Goal: Information Seeking & Learning: Learn about a topic

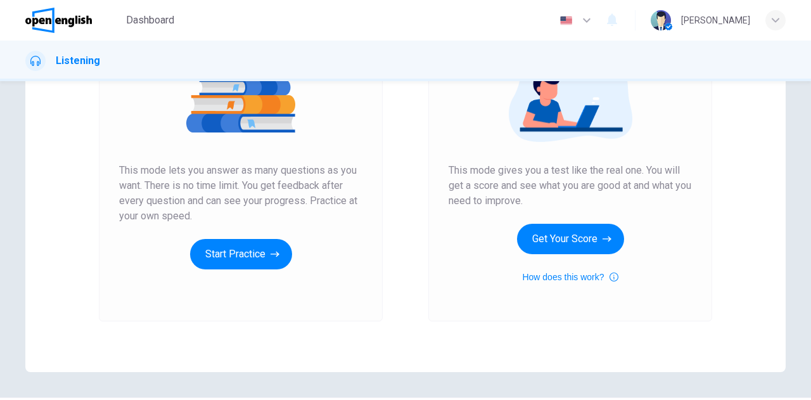
scroll to position [213, 0]
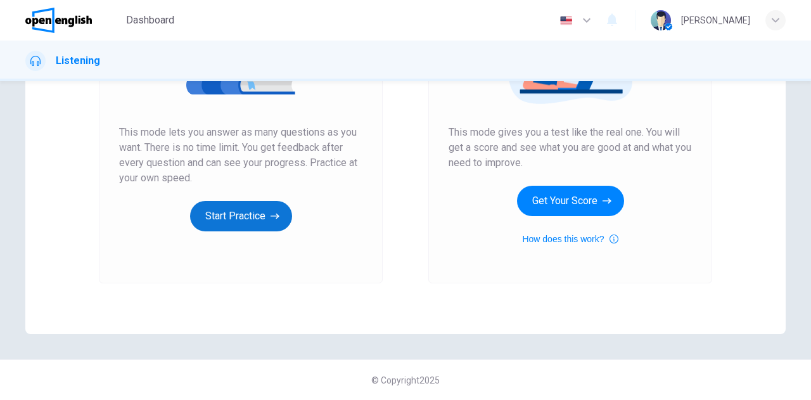
click at [229, 222] on button "Start Practice" at bounding box center [241, 216] width 102 height 30
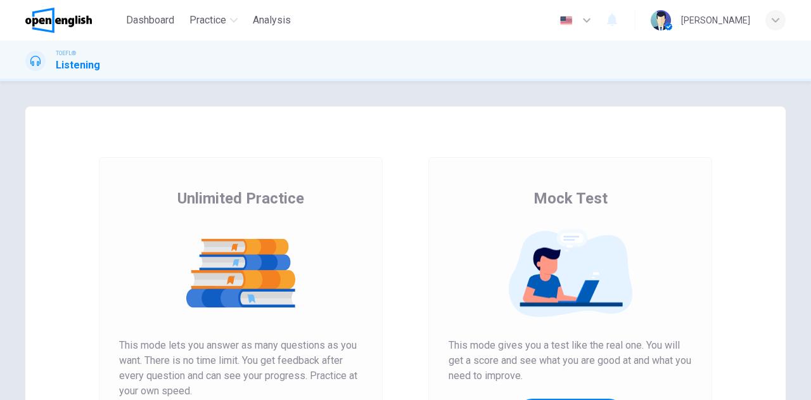
scroll to position [213, 0]
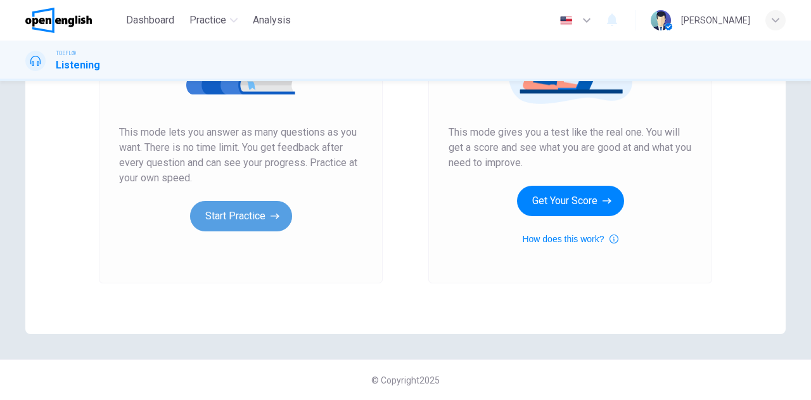
click at [226, 221] on button "Start Practice" at bounding box center [241, 216] width 102 height 30
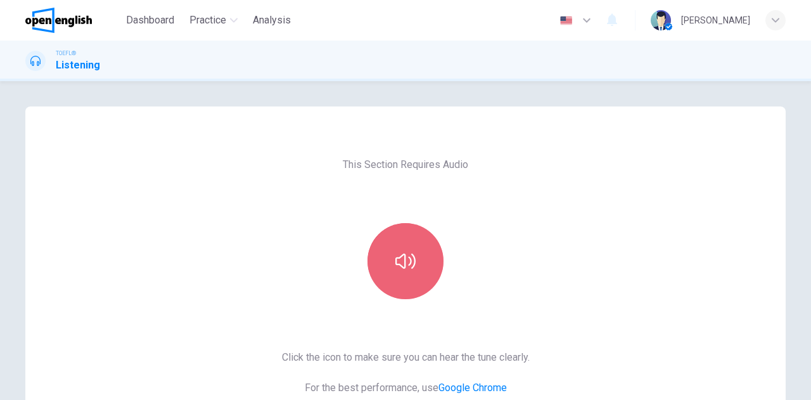
click at [383, 260] on button "button" at bounding box center [406, 261] width 76 height 76
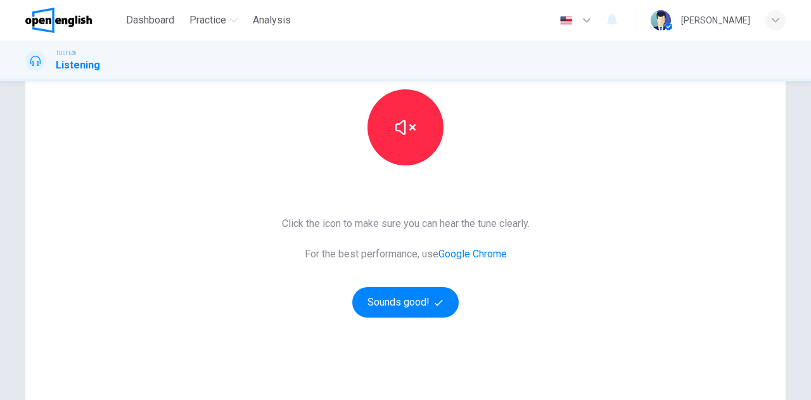
scroll to position [213, 0]
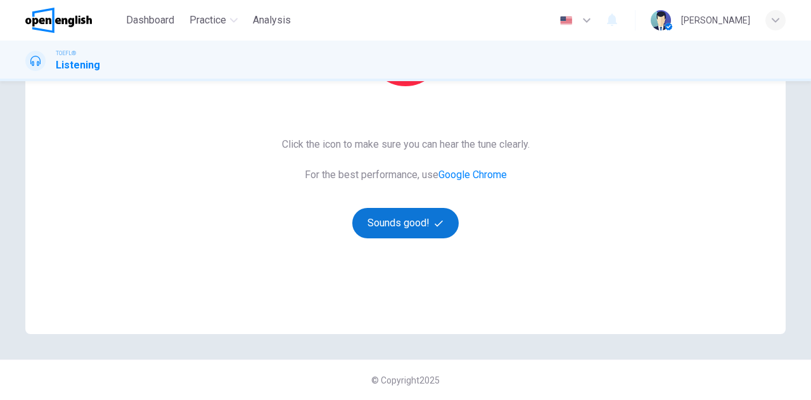
click at [423, 219] on button "Sounds good!" at bounding box center [405, 223] width 106 height 30
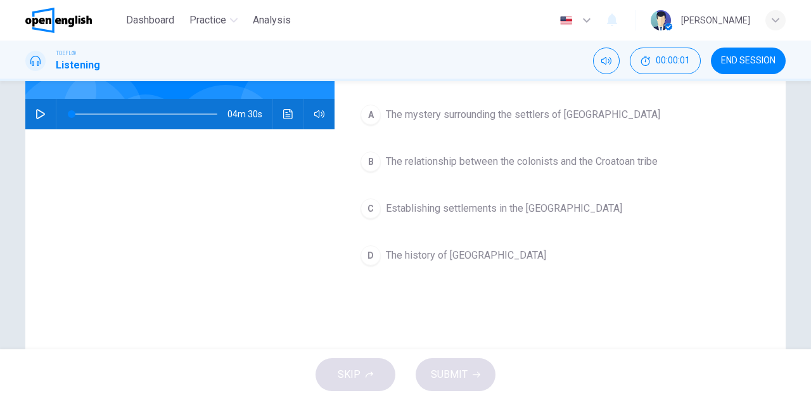
scroll to position [0, 0]
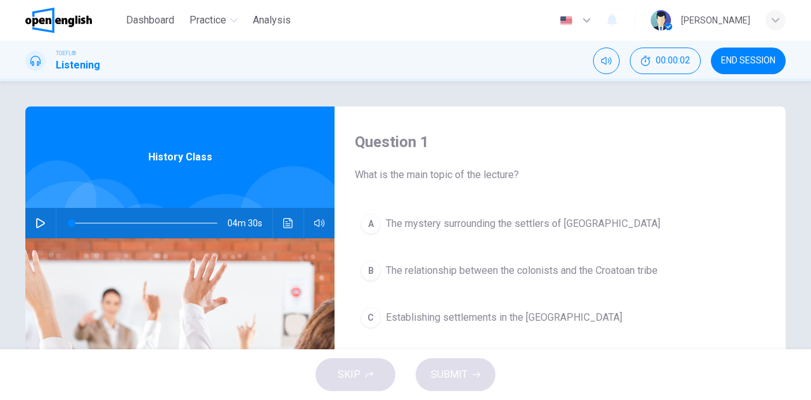
click at [42, 217] on button "button" at bounding box center [40, 223] width 20 height 30
click at [72, 220] on span at bounding box center [145, 223] width 146 height 18
drag, startPoint x: 125, startPoint y: 219, endPoint x: 54, endPoint y: 221, distance: 71.0
click at [56, 221] on div at bounding box center [141, 223] width 171 height 30
click at [285, 225] on icon "Click to see the audio transcription" at bounding box center [288, 223] width 10 height 10
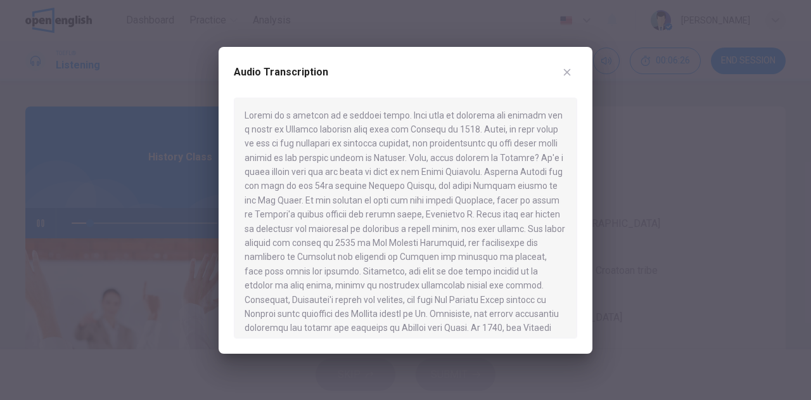
click at [141, 177] on div at bounding box center [405, 200] width 811 height 400
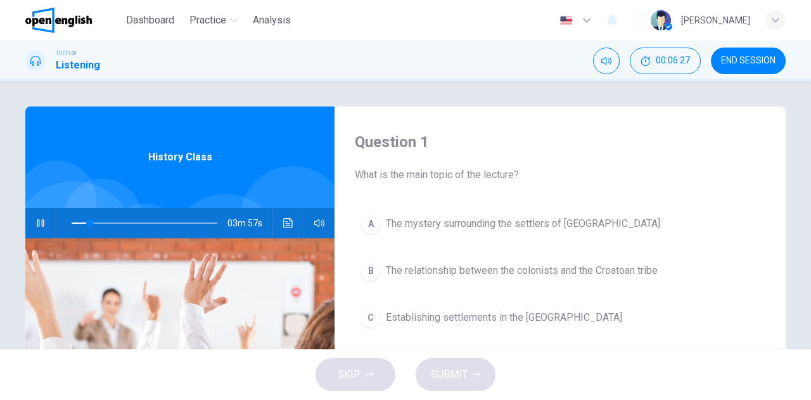
click at [37, 225] on icon "button" at bounding box center [40, 223] width 10 height 10
click at [46, 220] on button "button" at bounding box center [40, 223] width 20 height 30
click at [37, 217] on button "button" at bounding box center [40, 223] width 20 height 30
click at [98, 223] on span at bounding box center [145, 223] width 146 height 18
click at [72, 221] on span at bounding box center [145, 223] width 146 height 18
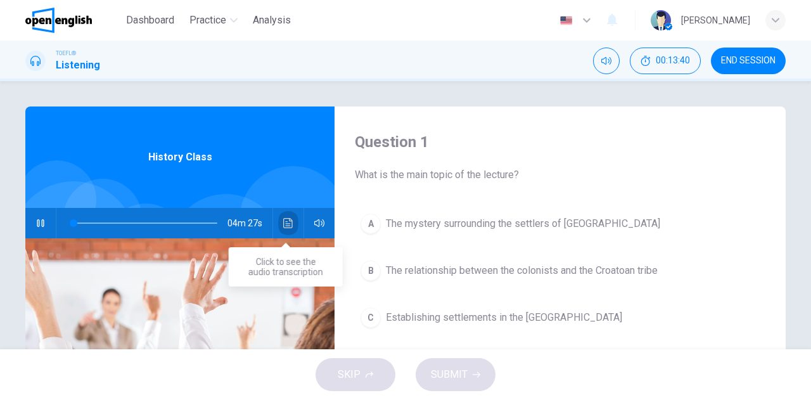
click at [283, 220] on icon "Click to see the audio transcription" at bounding box center [288, 223] width 10 height 10
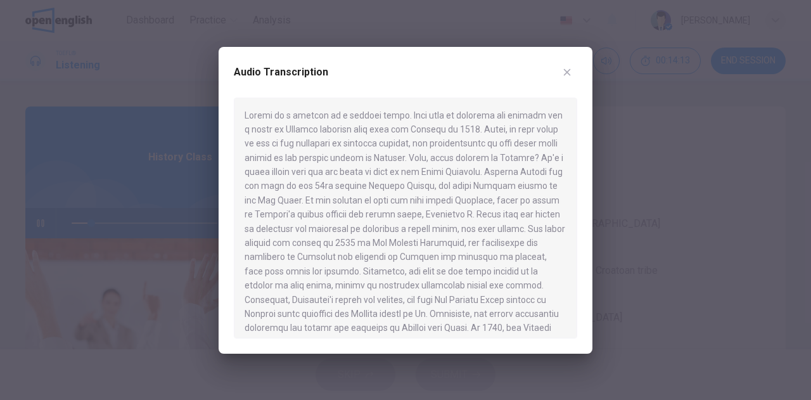
click at [110, 176] on div at bounding box center [405, 200] width 811 height 400
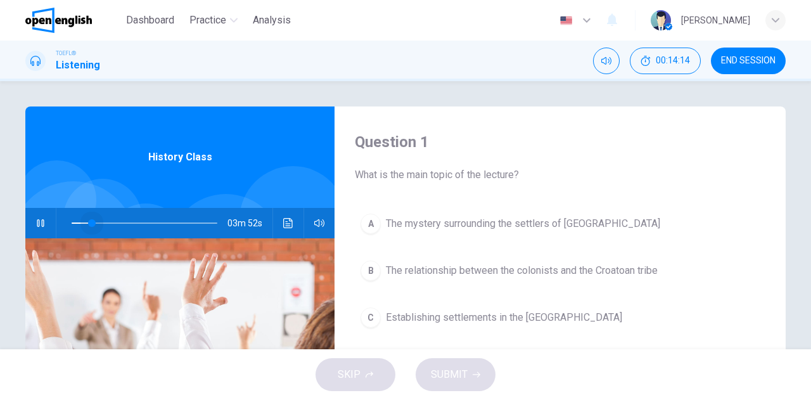
drag, startPoint x: 88, startPoint y: 224, endPoint x: 41, endPoint y: 224, distance: 47.5
click at [41, 224] on div "03m 52s" at bounding box center [179, 223] width 309 height 30
click at [287, 222] on icon "Click to see the audio transcription" at bounding box center [288, 223] width 10 height 10
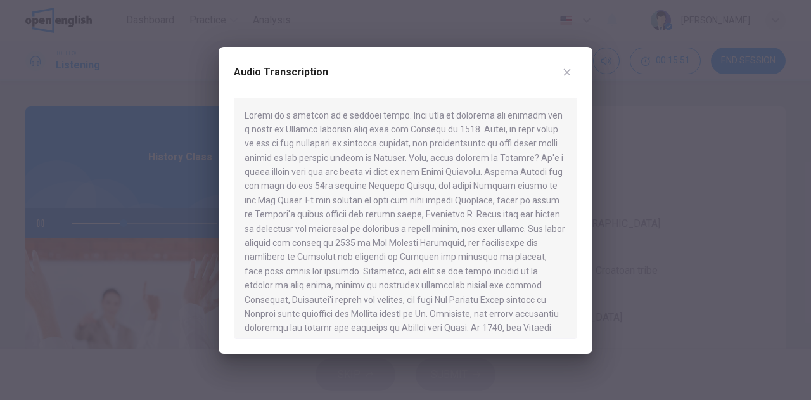
click at [115, 174] on div at bounding box center [405, 200] width 811 height 400
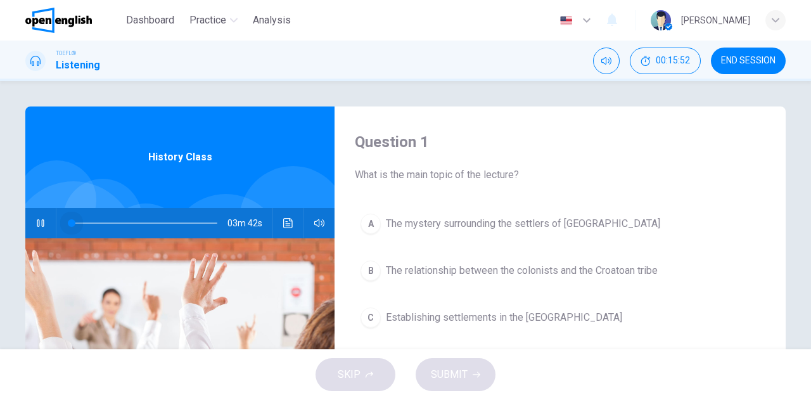
drag, startPoint x: 118, startPoint y: 216, endPoint x: 6, endPoint y: 207, distance: 112.5
click at [6, 207] on div "Question 1 What is the main topic of the lecture? A The mystery surrounding the…" at bounding box center [405, 326] width 801 height 441
click at [287, 219] on icon "Click to see the audio transcription" at bounding box center [288, 223] width 10 height 10
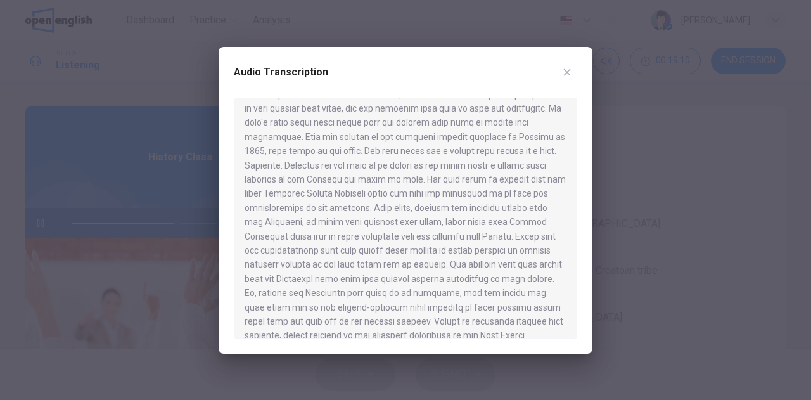
scroll to position [404, 0]
type input "*"
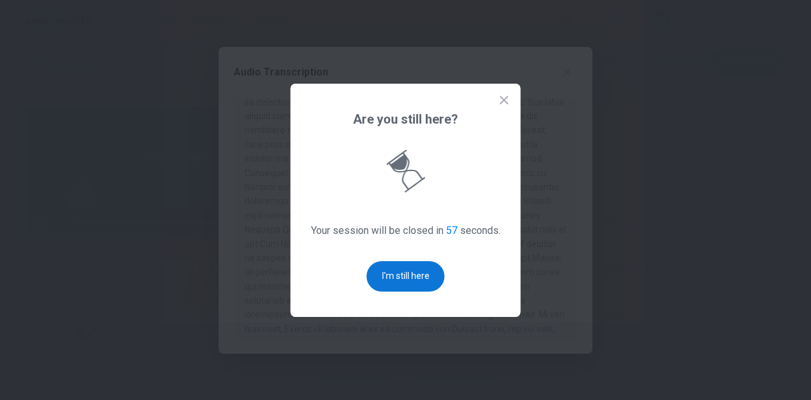
click at [398, 271] on button "I'm still here" at bounding box center [406, 276] width 78 height 30
click at [397, 278] on button "I'm still here" at bounding box center [406, 276] width 78 height 30
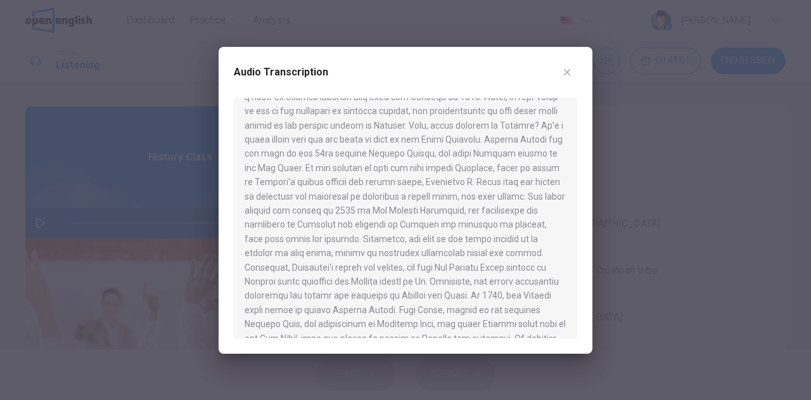
scroll to position [0, 0]
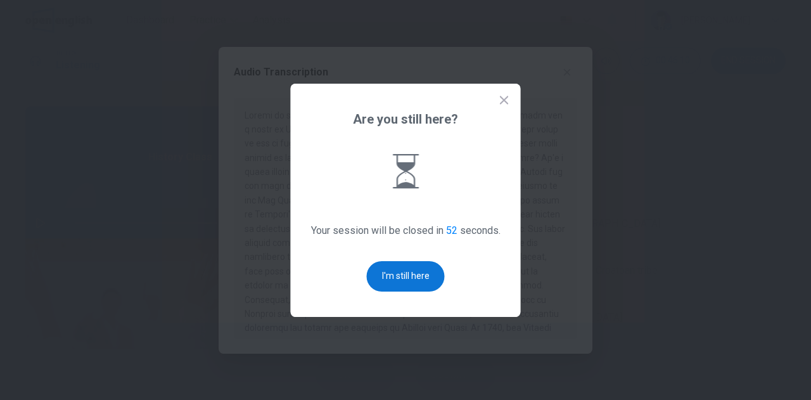
click at [429, 270] on button "I'm still here" at bounding box center [406, 276] width 78 height 30
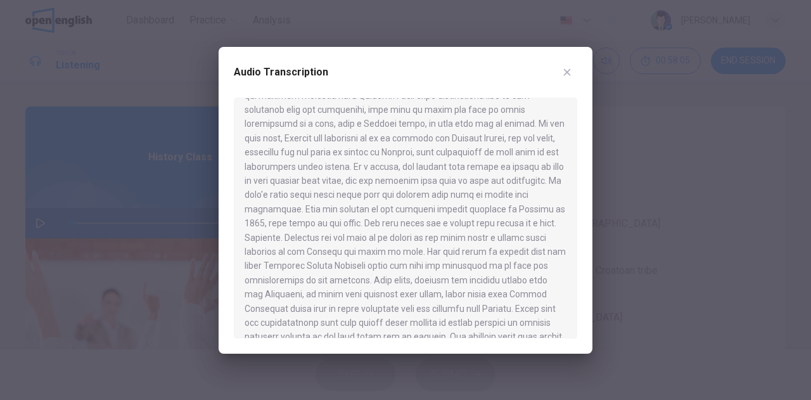
scroll to position [322, 0]
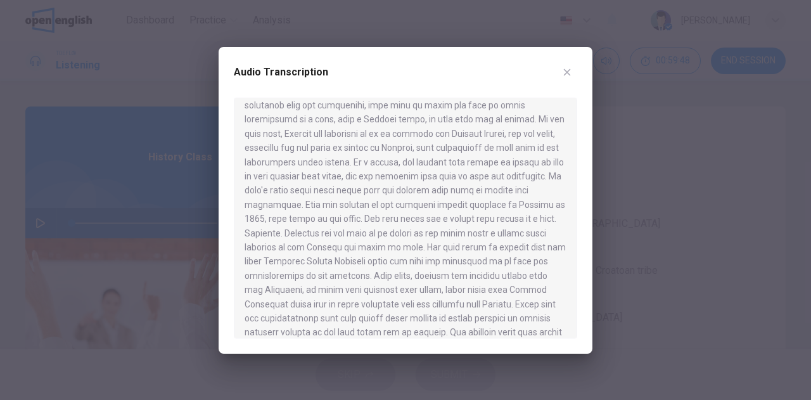
drag, startPoint x: 328, startPoint y: 177, endPoint x: 394, endPoint y: 183, distance: 66.2
click at [387, 181] on div at bounding box center [406, 218] width 344 height 241
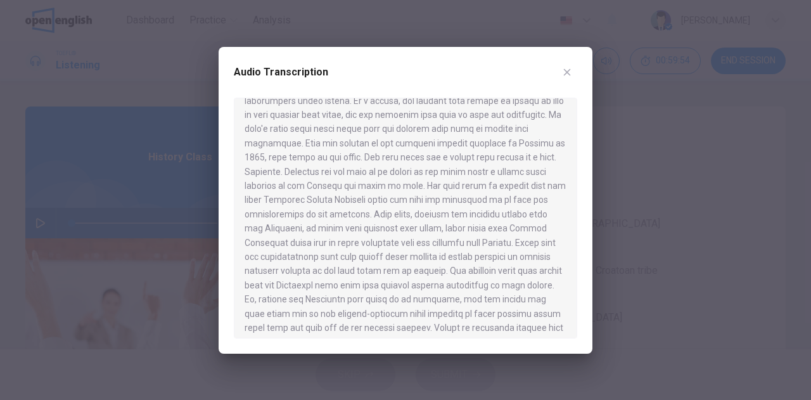
scroll to position [387, 0]
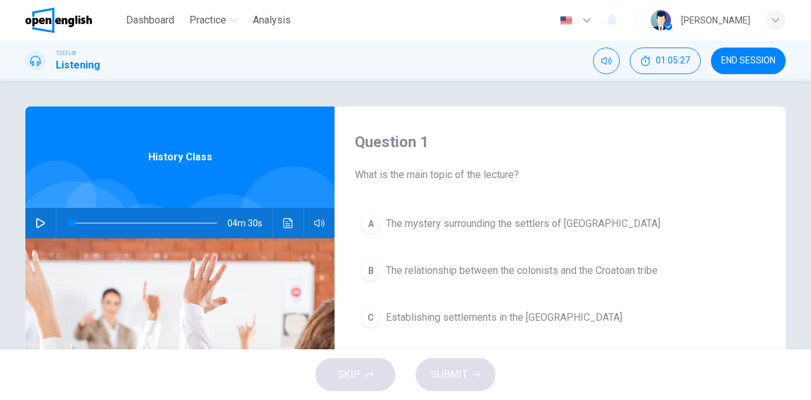
click at [285, 222] on icon "Click to see the audio transcription" at bounding box center [288, 223] width 10 height 10
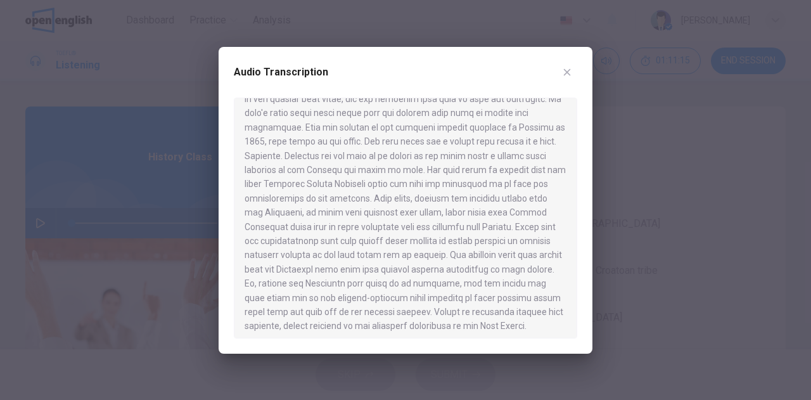
scroll to position [404, 0]
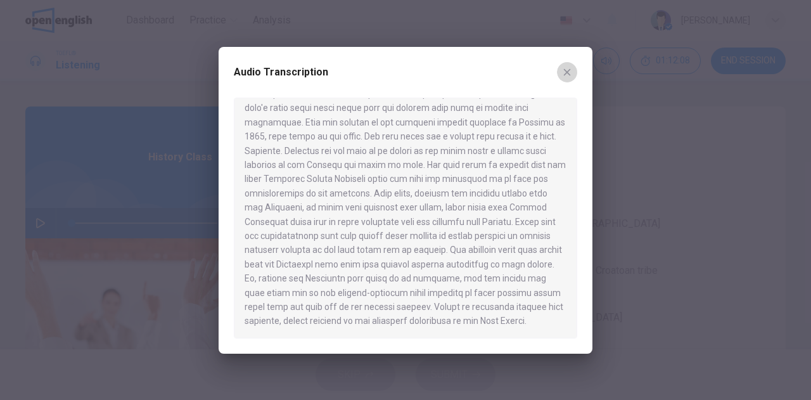
click at [568, 75] on icon "button" at bounding box center [567, 72] width 10 height 10
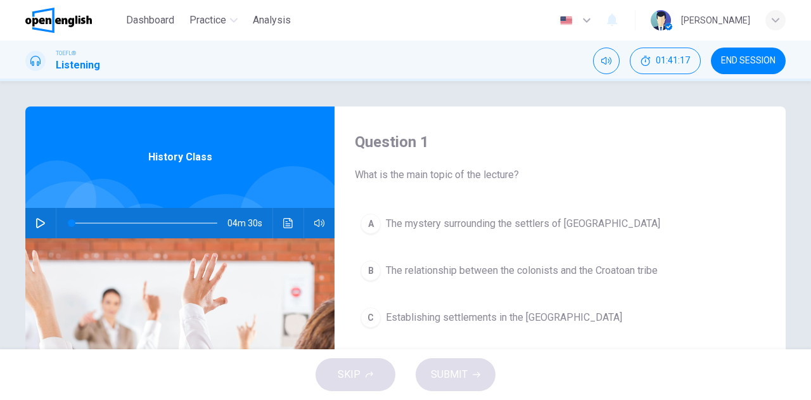
click at [34, 217] on button "button" at bounding box center [40, 223] width 20 height 30
type input "*"
